Goal: Transaction & Acquisition: Book appointment/travel/reservation

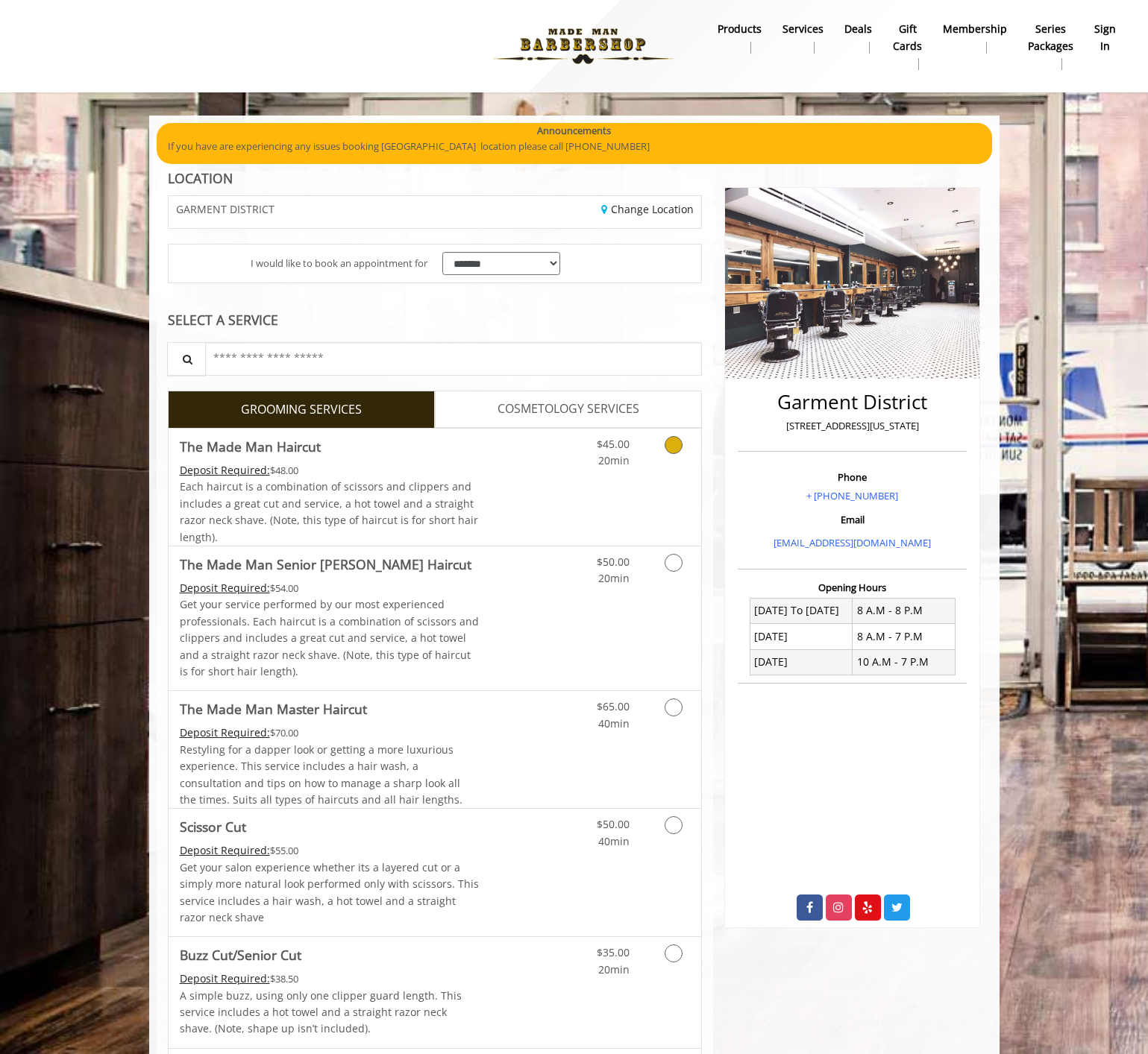
click at [669, 453] on link "Grooming services" at bounding box center [671, 449] width 38 height 41
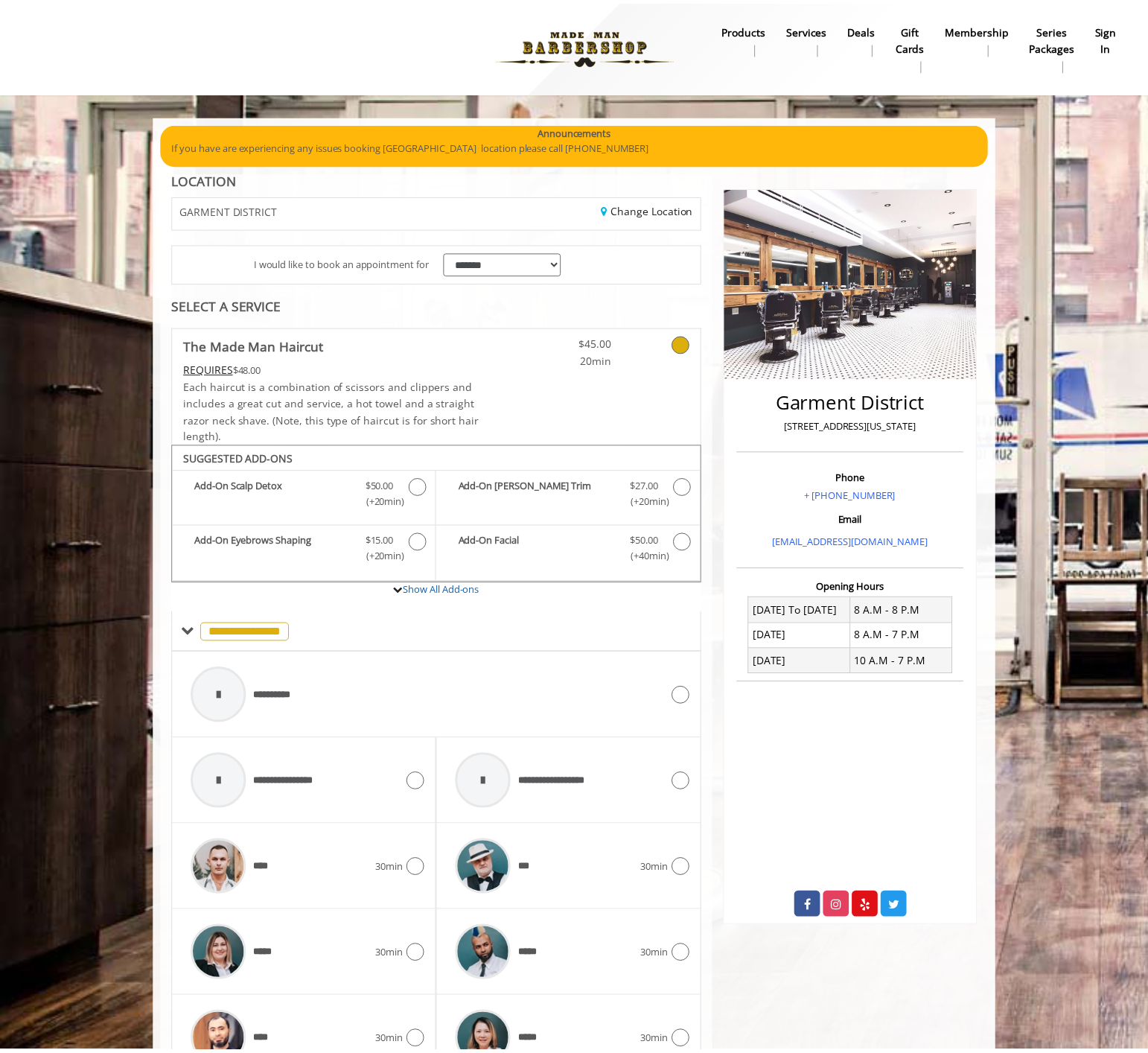
scroll to position [257, 0]
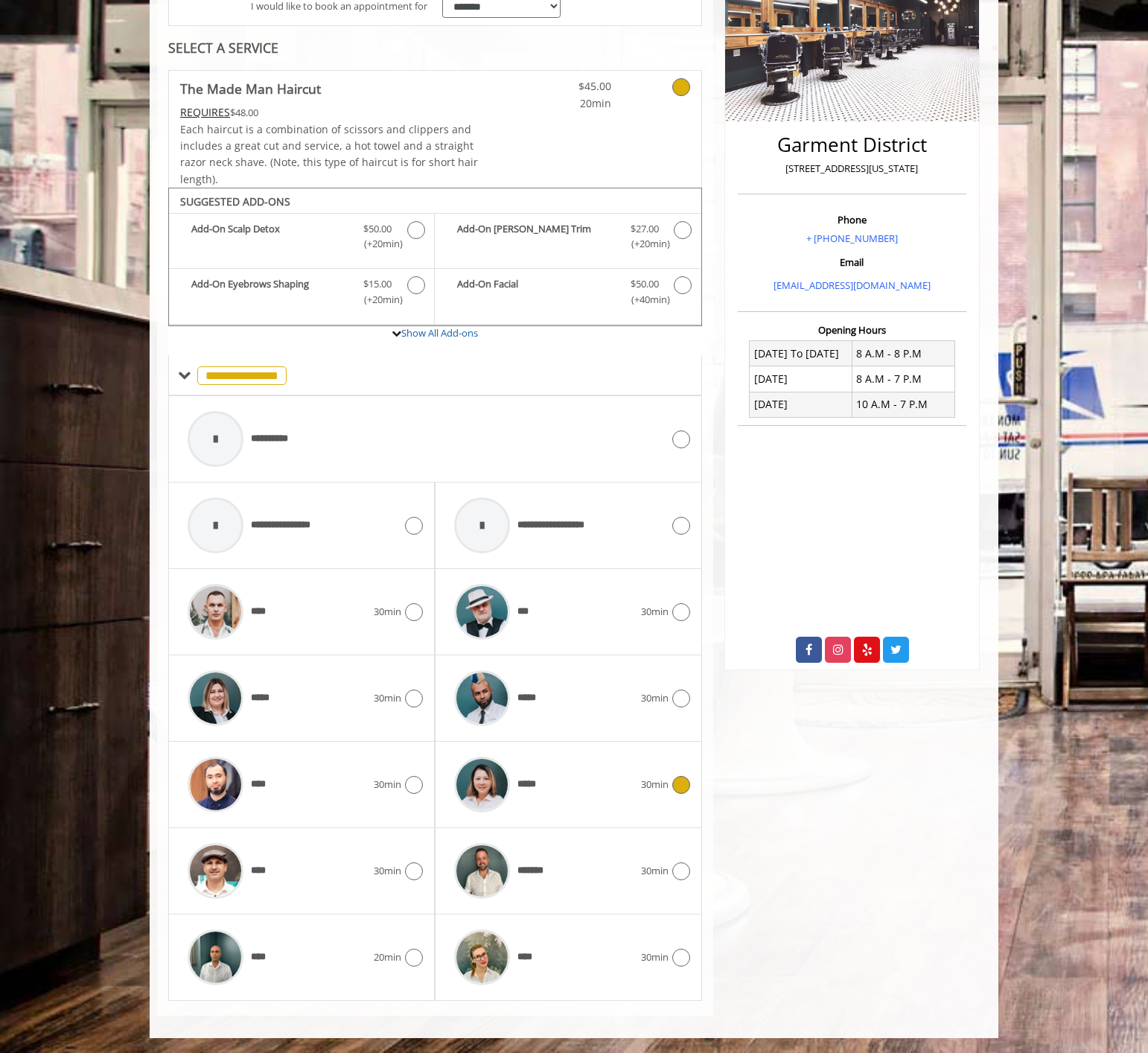
click at [674, 780] on icon at bounding box center [682, 786] width 18 height 18
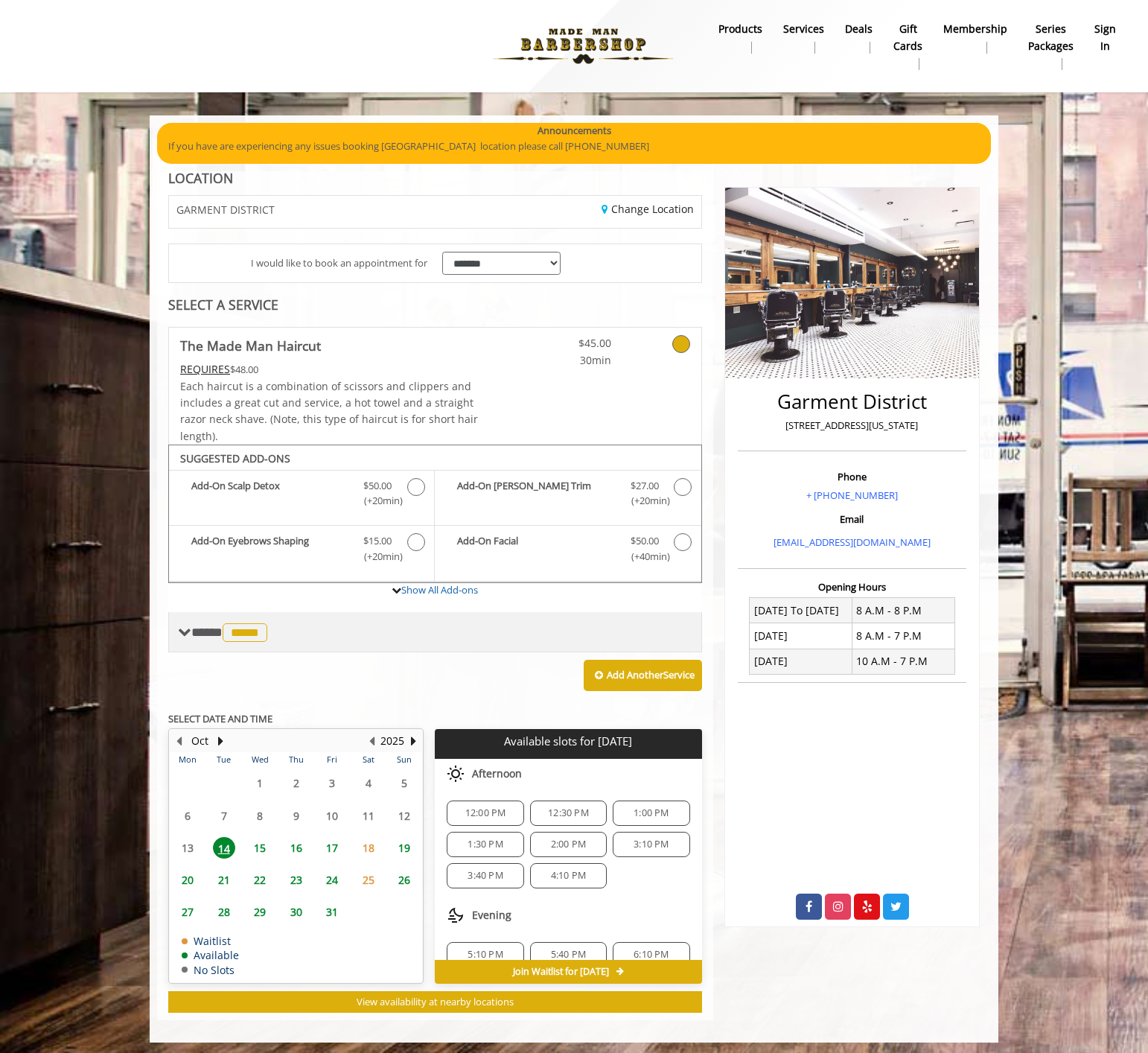
scroll to position [5, 0]
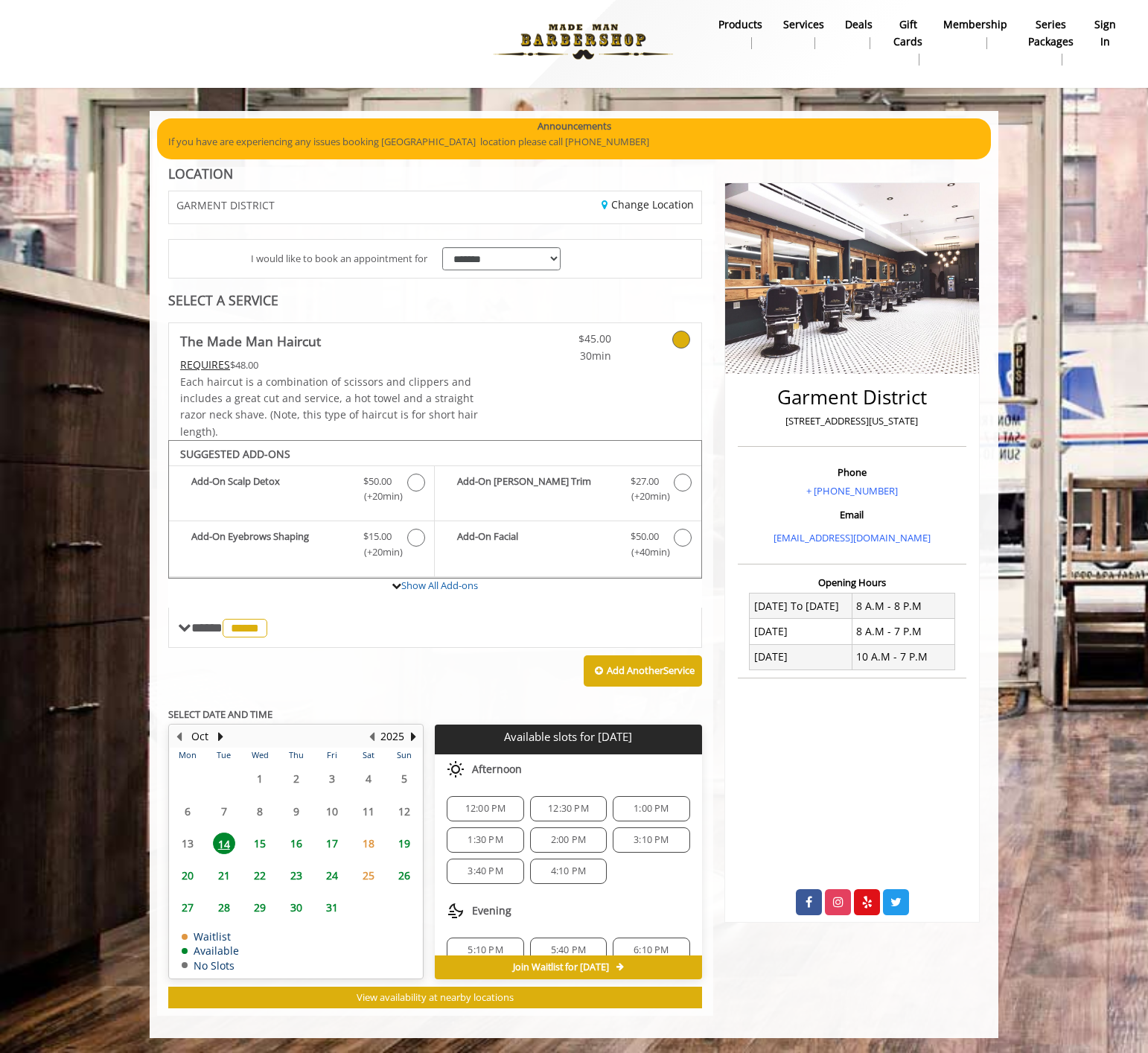
click at [259, 847] on span "15" at bounding box center [260, 844] width 23 height 22
click at [299, 841] on span "16" at bounding box center [296, 844] width 23 height 22
click at [333, 840] on span "17" at bounding box center [332, 844] width 23 height 22
click at [304, 846] on span "16" at bounding box center [296, 844] width 23 height 22
click at [218, 845] on span "14" at bounding box center [224, 844] width 23 height 22
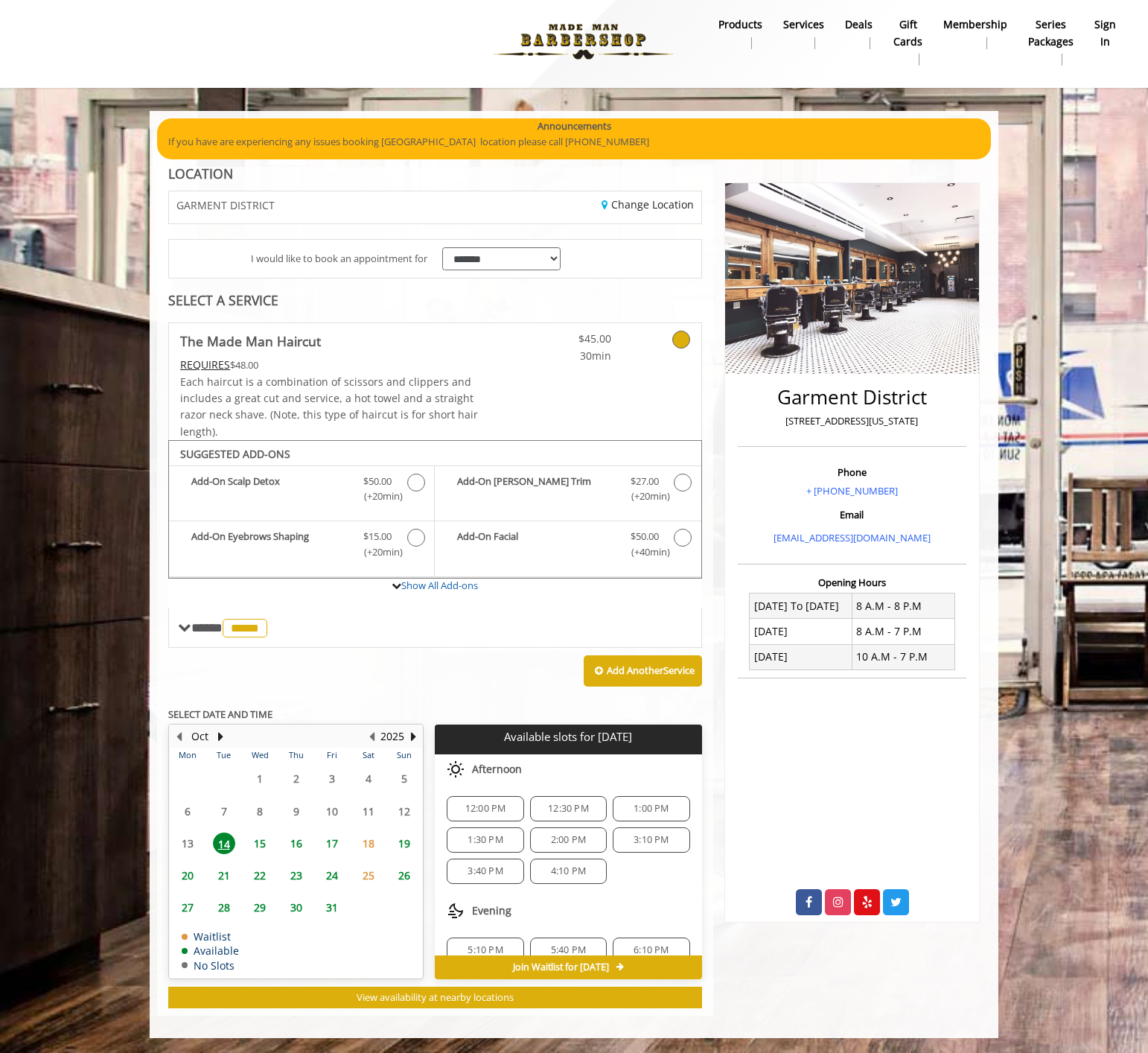
click at [261, 839] on span "15" at bounding box center [260, 844] width 23 height 22
click at [224, 842] on span "14" at bounding box center [224, 844] width 23 height 22
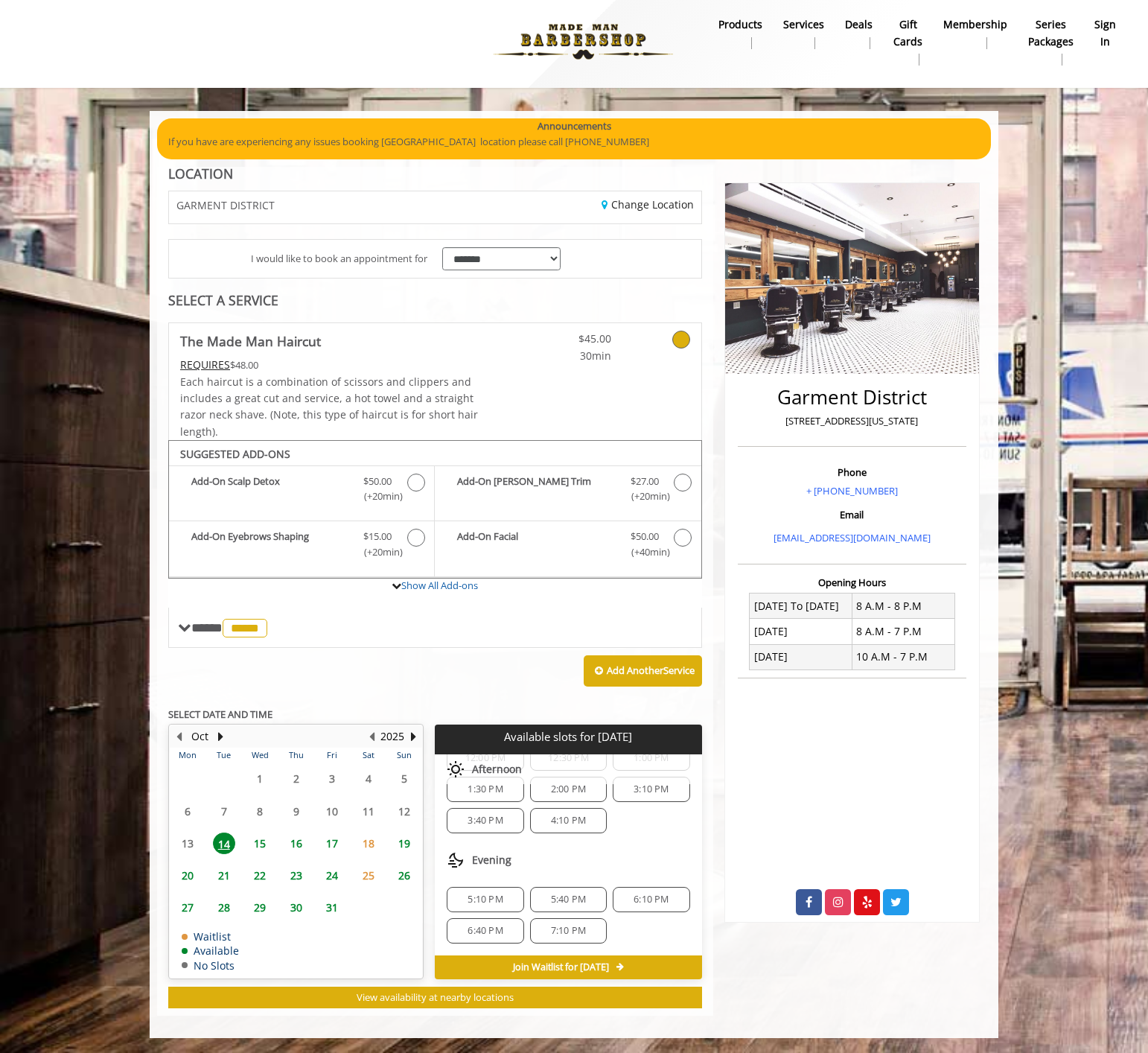
scroll to position [0, 0]
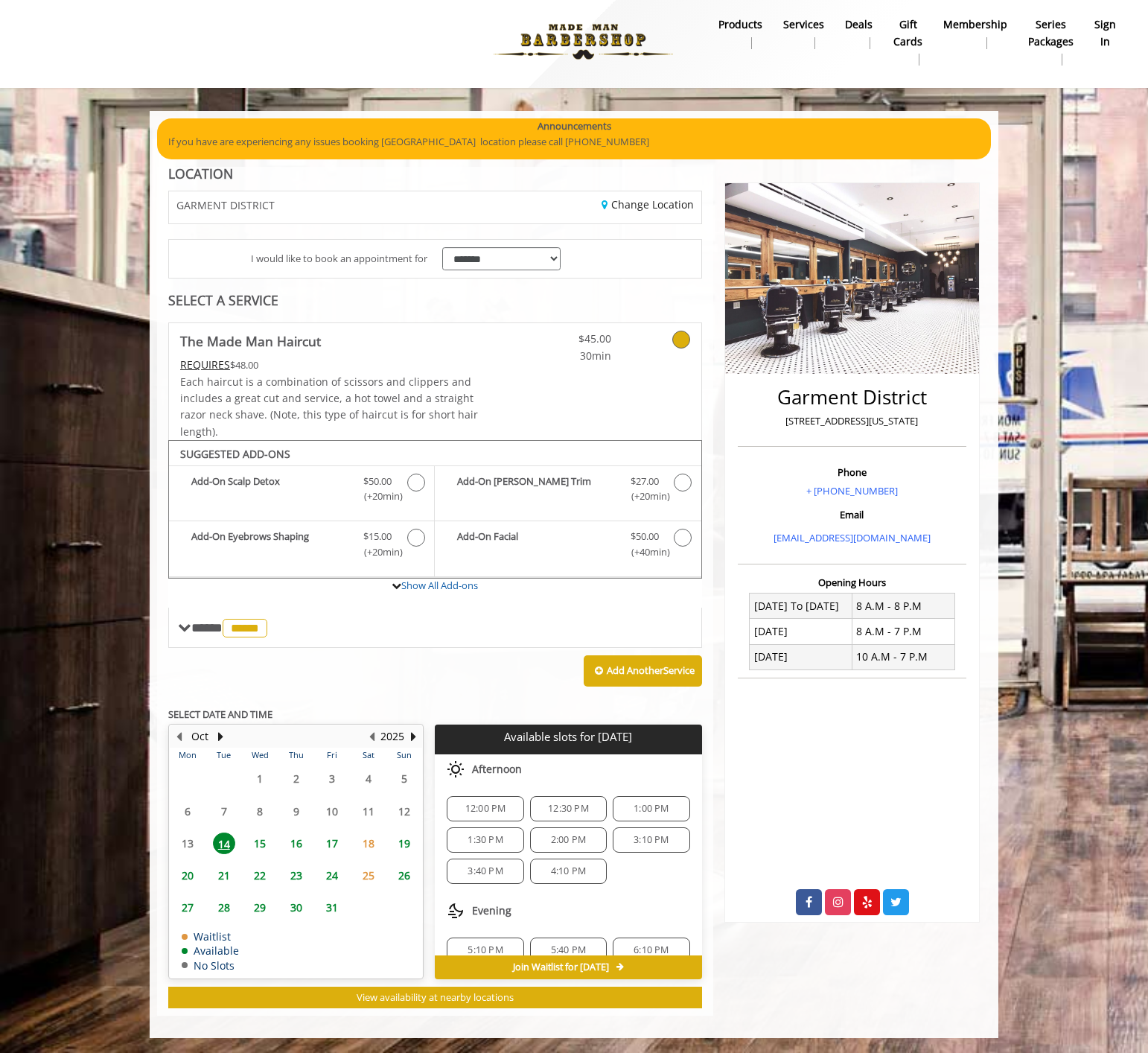
click at [267, 842] on span "15" at bounding box center [260, 844] width 23 height 22
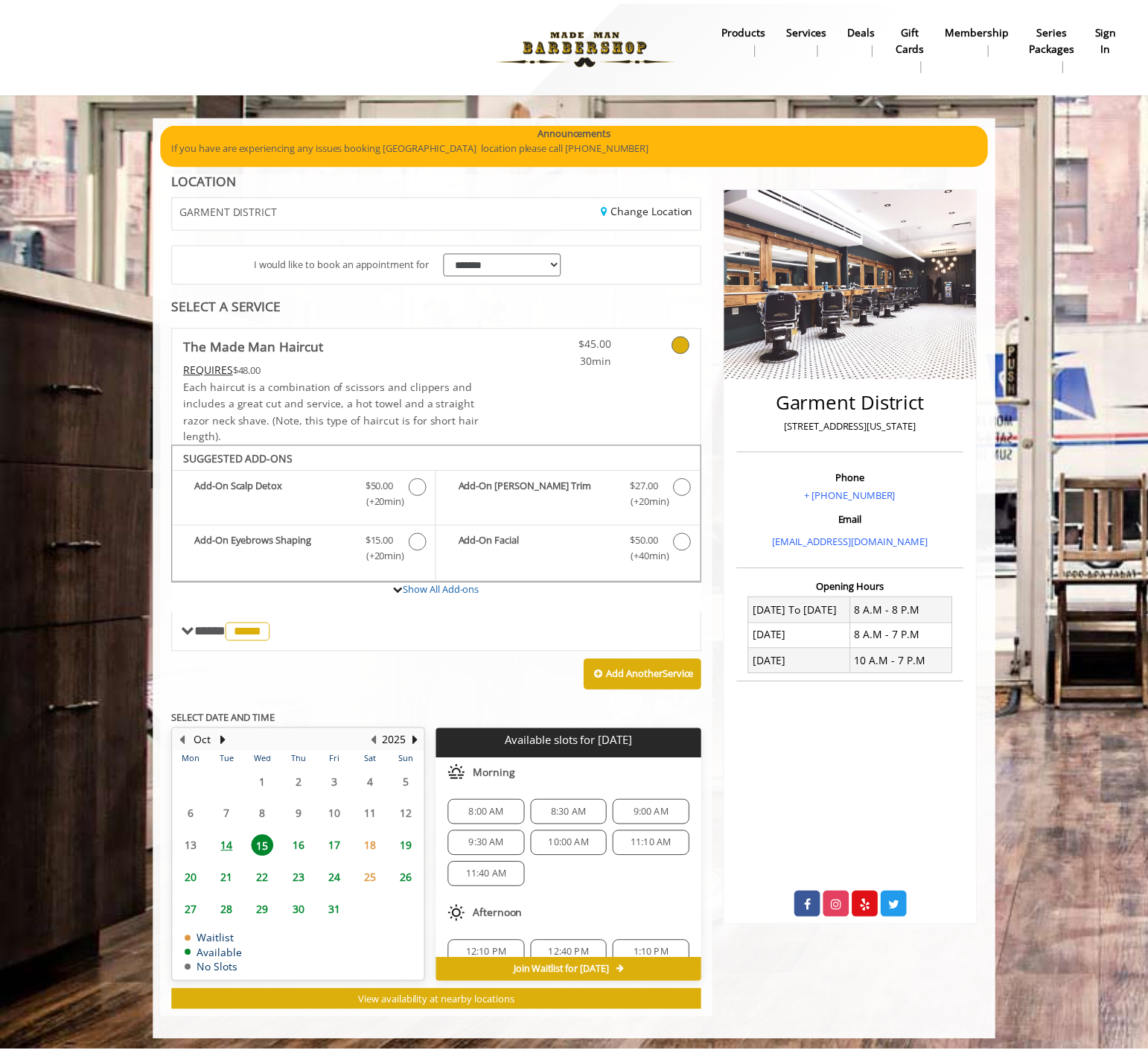
scroll to position [5, 0]
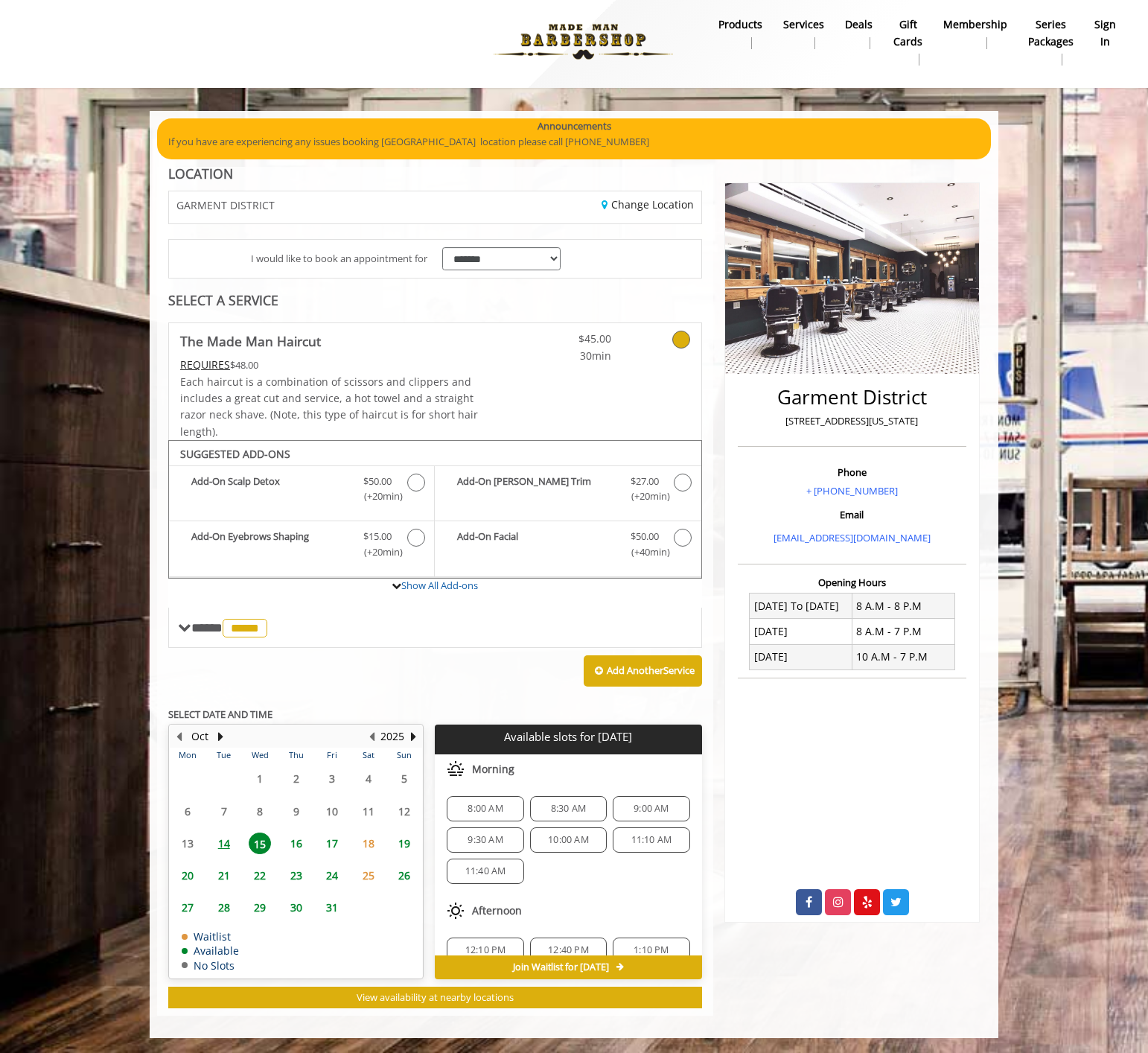
click at [294, 842] on span "16" at bounding box center [296, 844] width 23 height 22
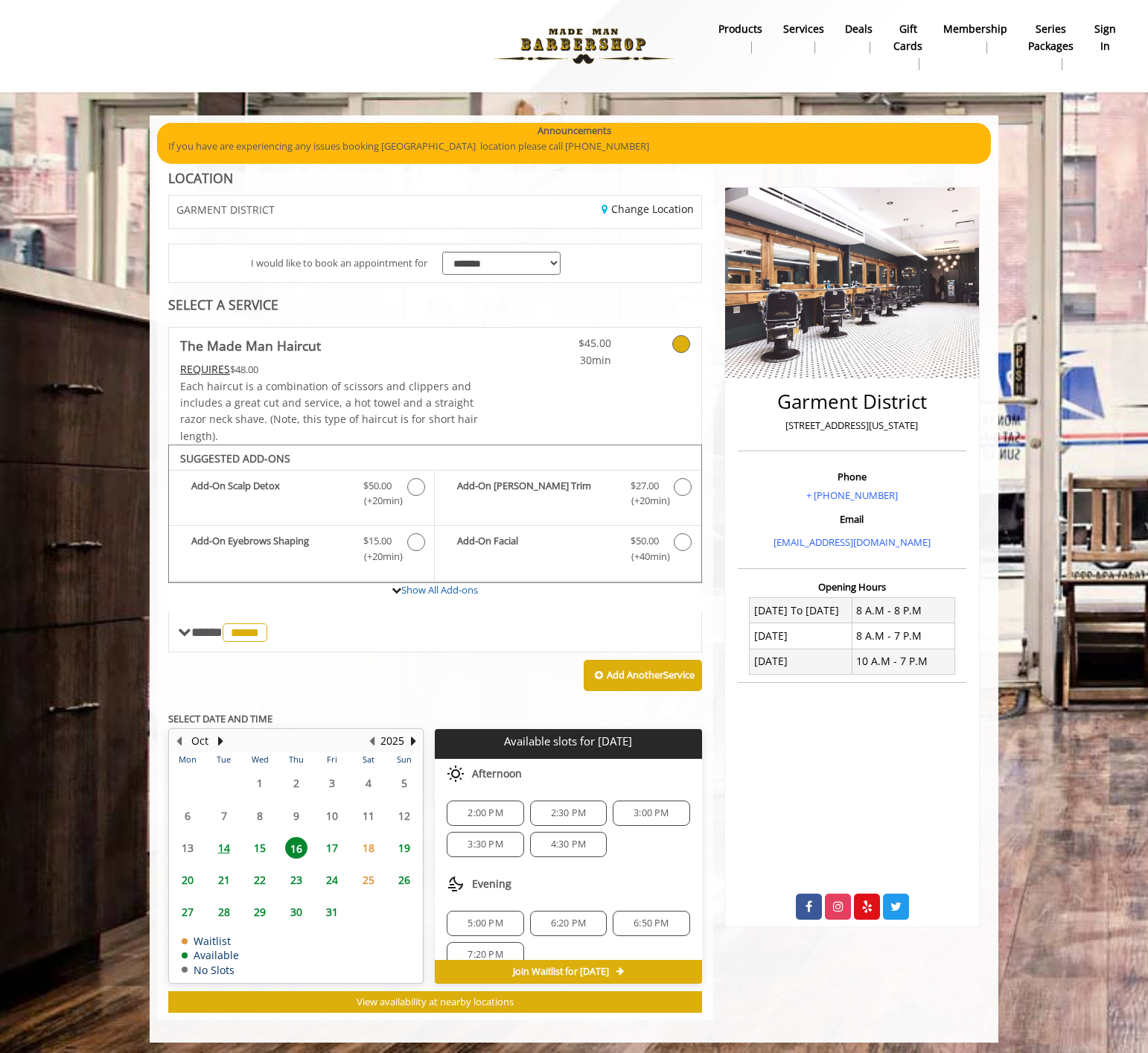
click at [567, 843] on span "4:30 PM" at bounding box center [568, 844] width 35 height 12
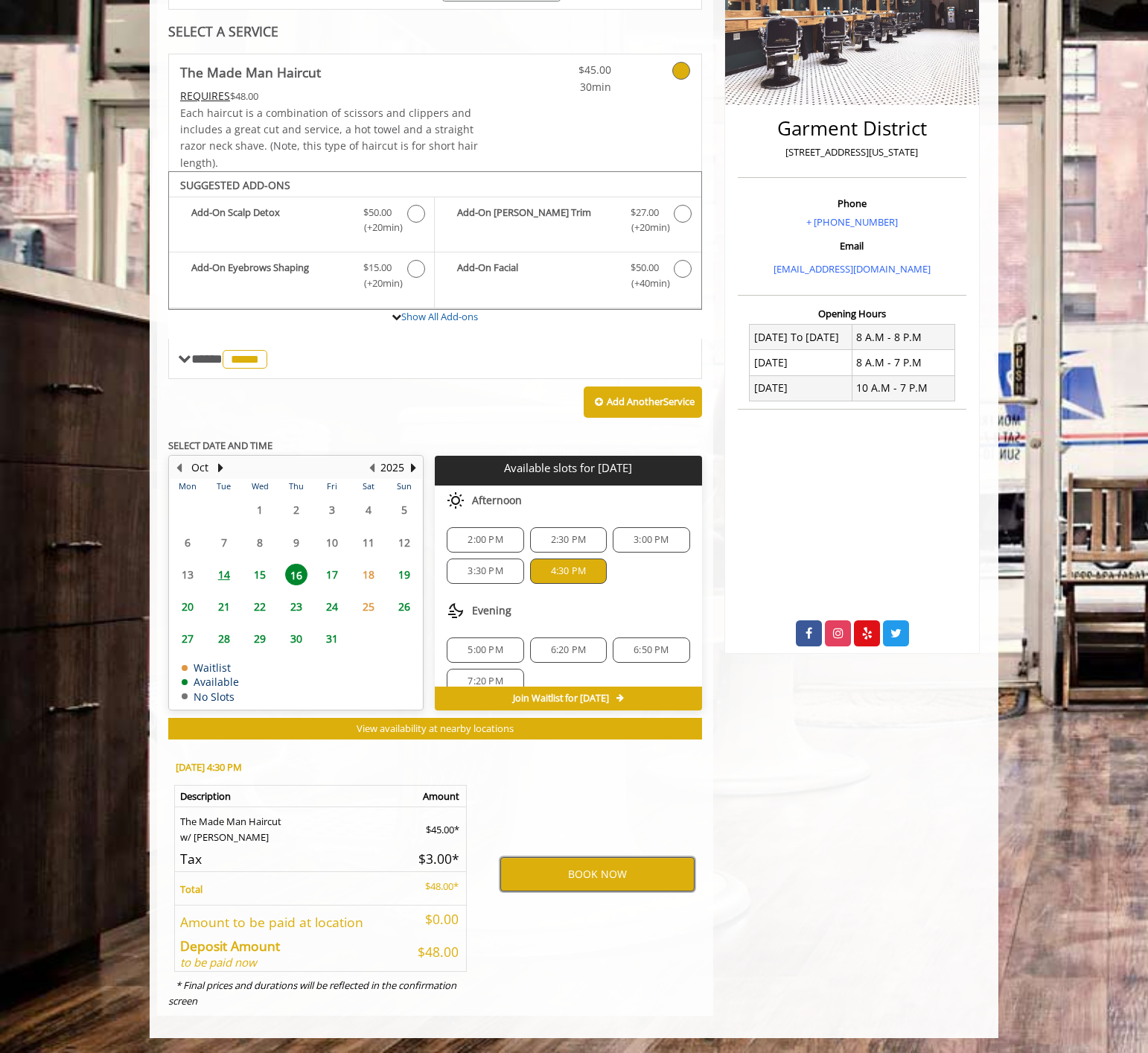
click at [556, 867] on button "BOOK NOW" at bounding box center [597, 875] width 195 height 35
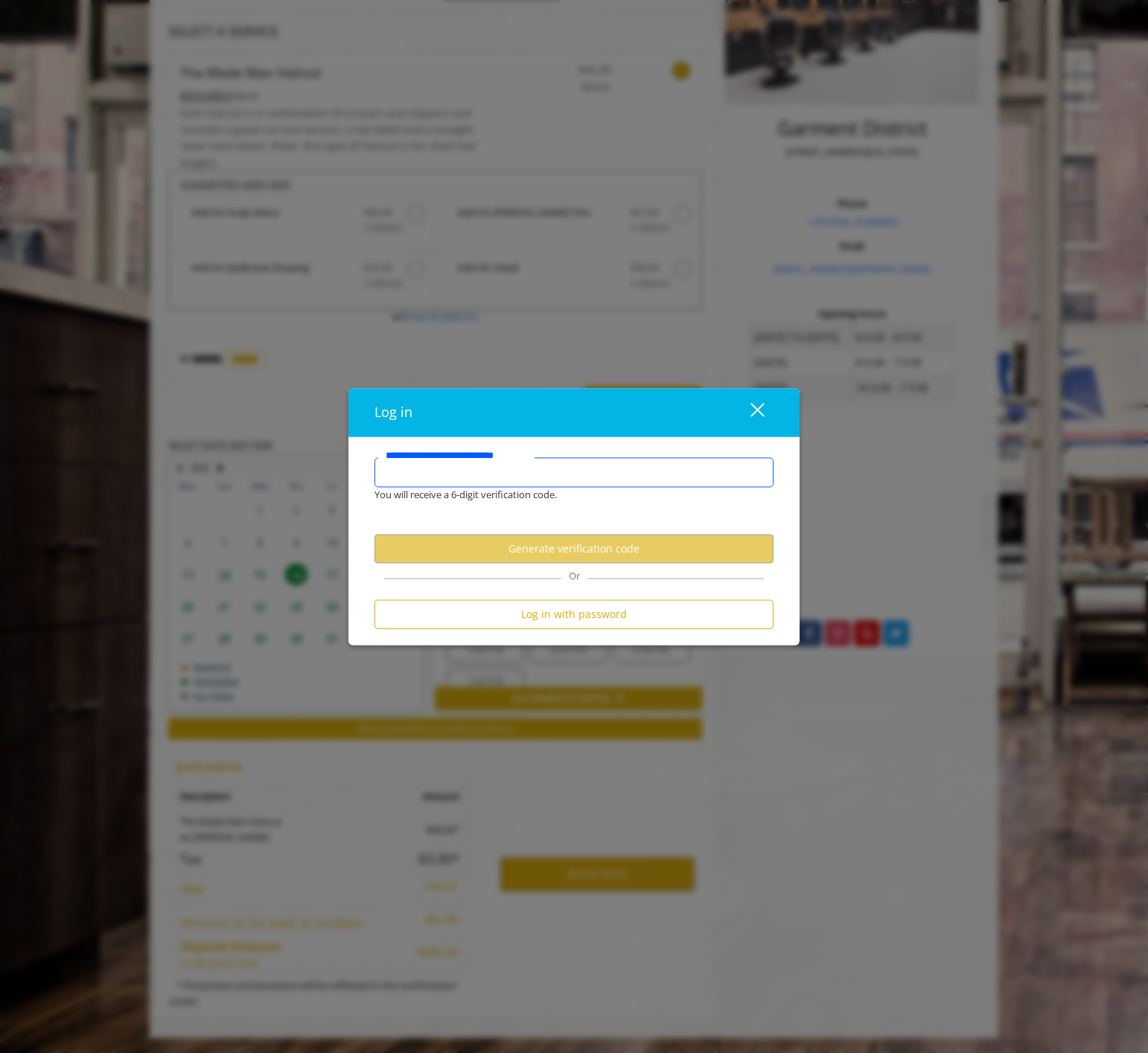
click at [451, 484] on input "**********" at bounding box center [574, 473] width 399 height 30
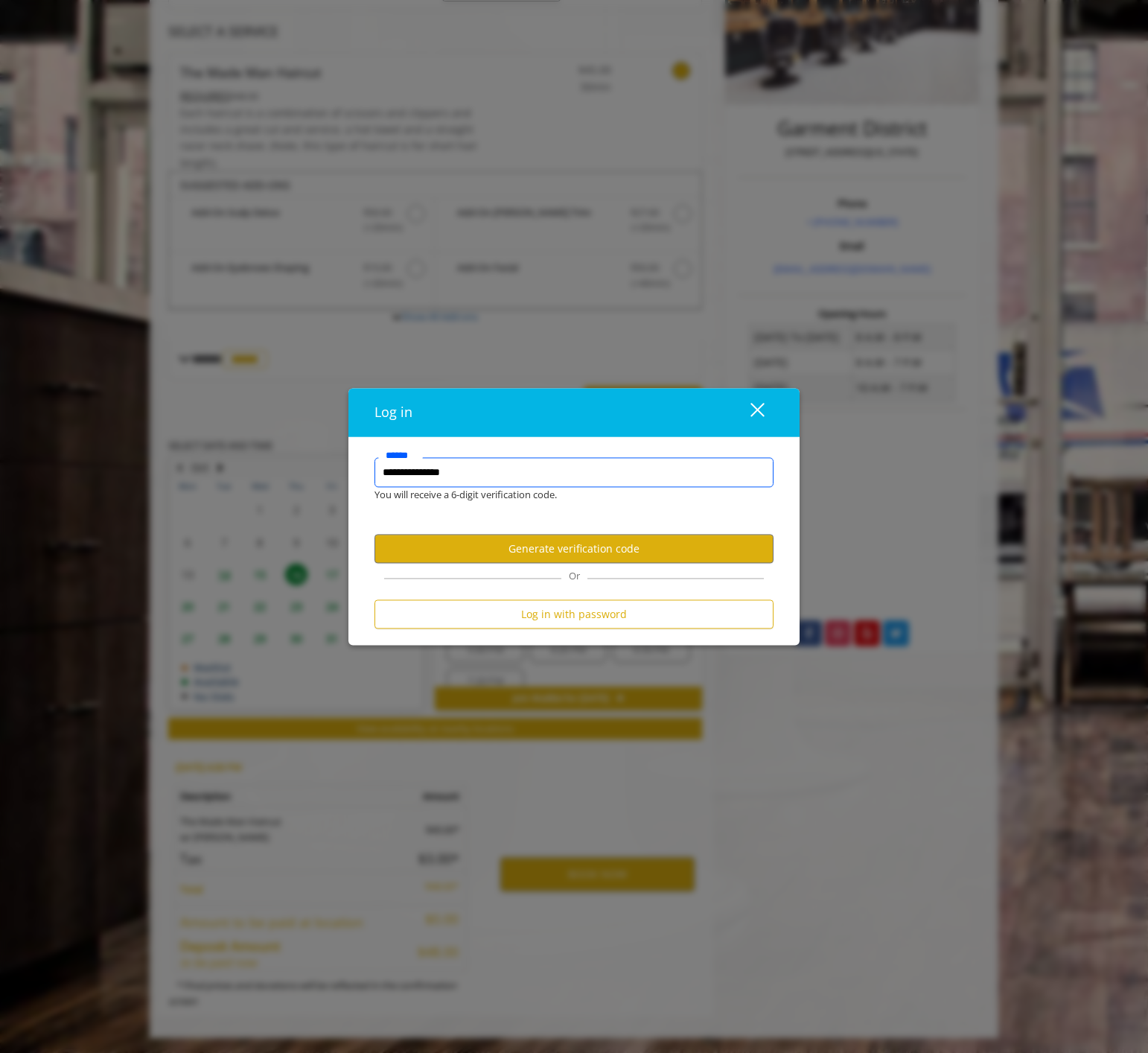
type input "**********"
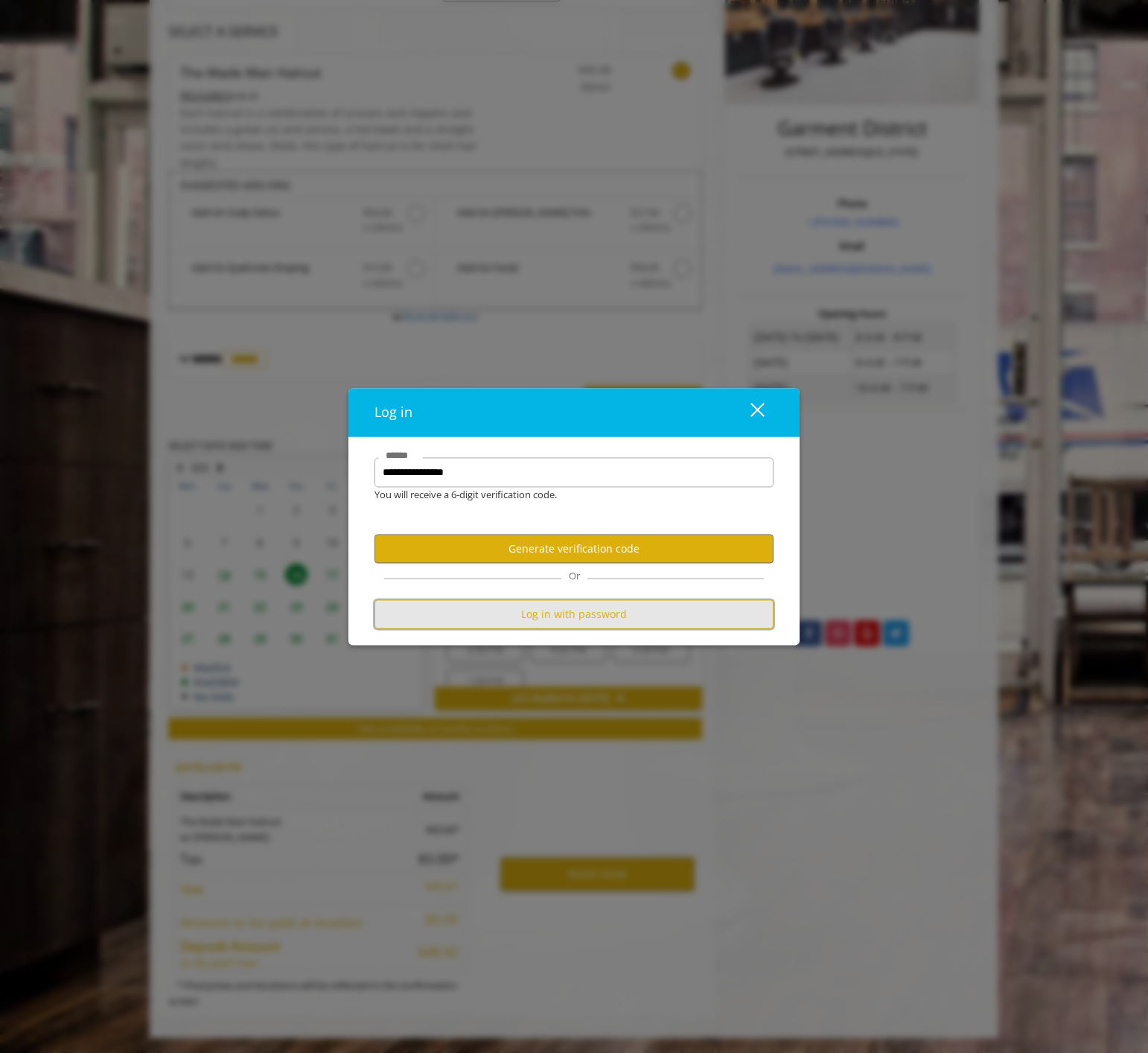
click at [484, 620] on button "Log in with password" at bounding box center [574, 615] width 399 height 29
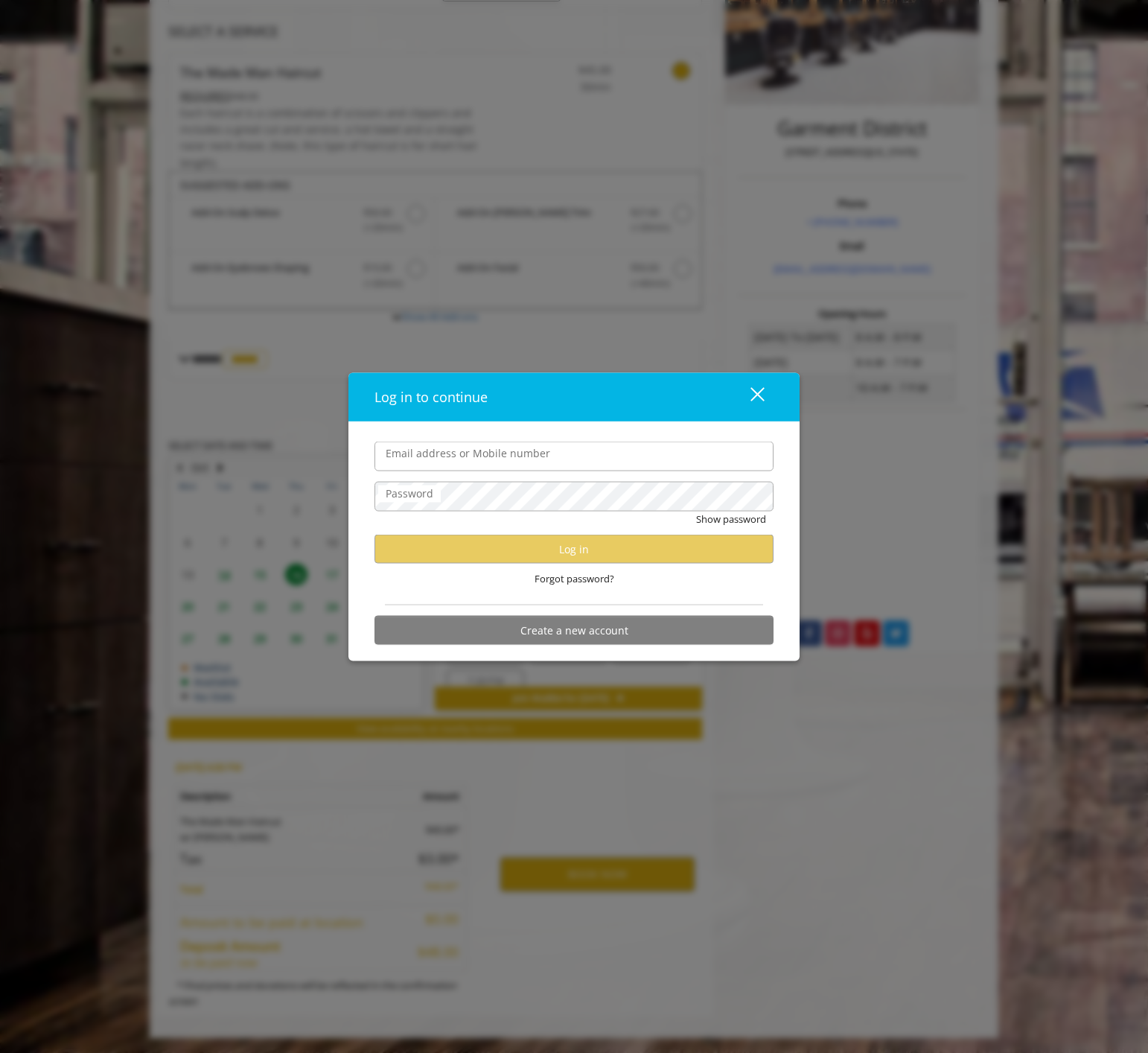
scroll to position [0, 0]
click at [484, 459] on input "Email address or Mobile number" at bounding box center [574, 456] width 399 height 30
type input "**********"
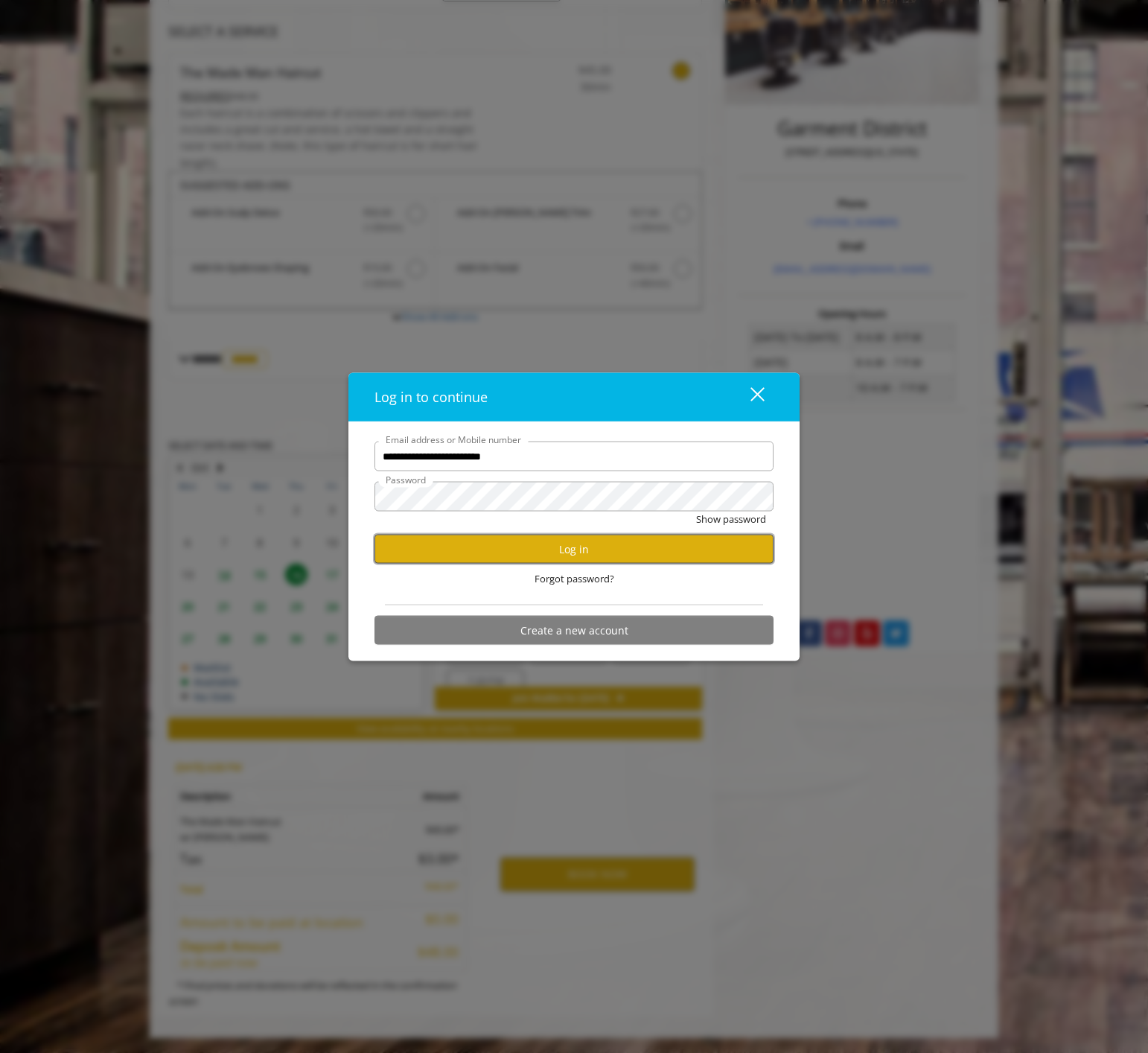
click at [558, 551] on button "Log in" at bounding box center [574, 549] width 399 height 29
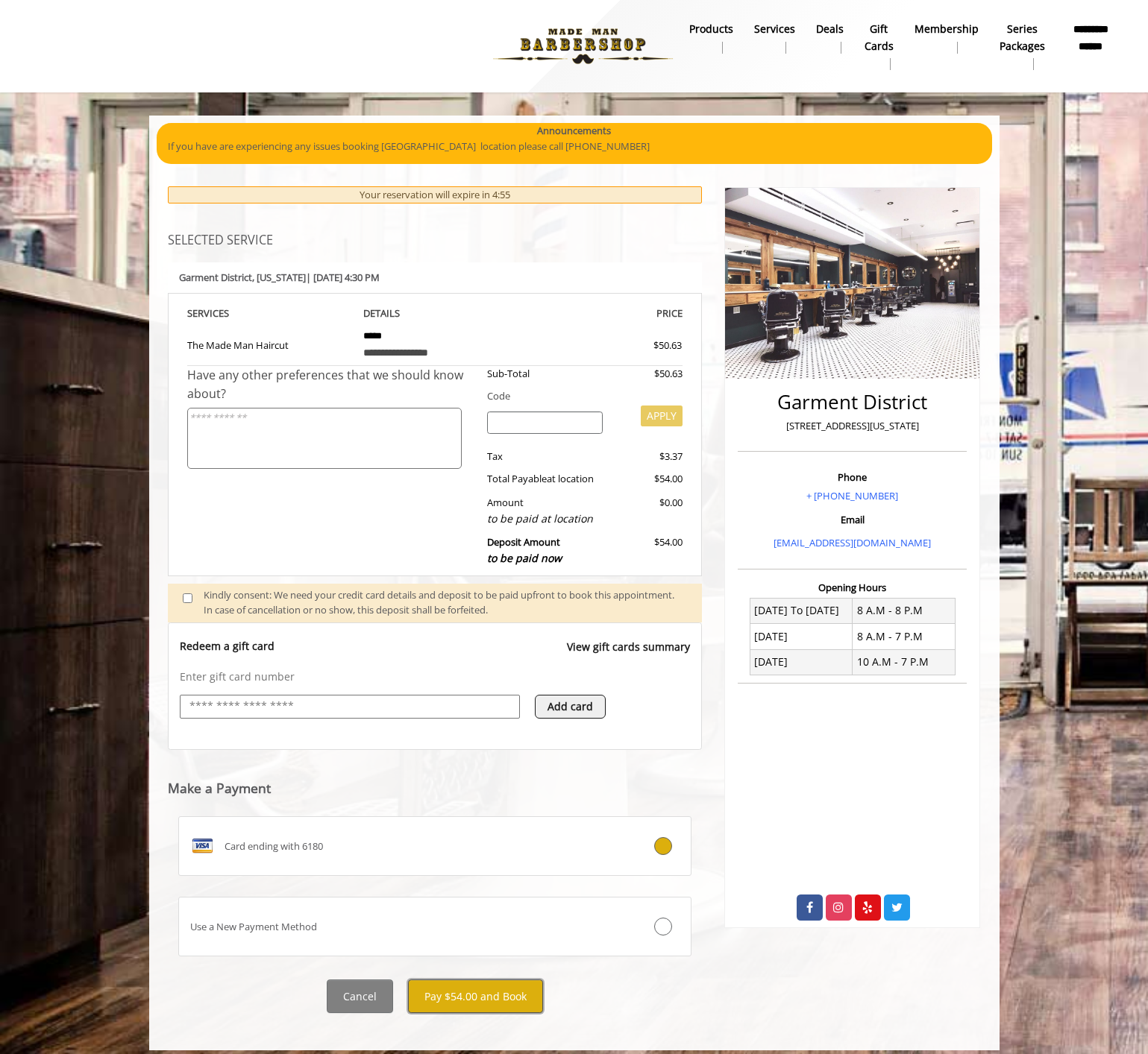
click at [470, 988] on button "Pay $54.00 and Book" at bounding box center [475, 996] width 135 height 34
